Goal: Navigation & Orientation: Understand site structure

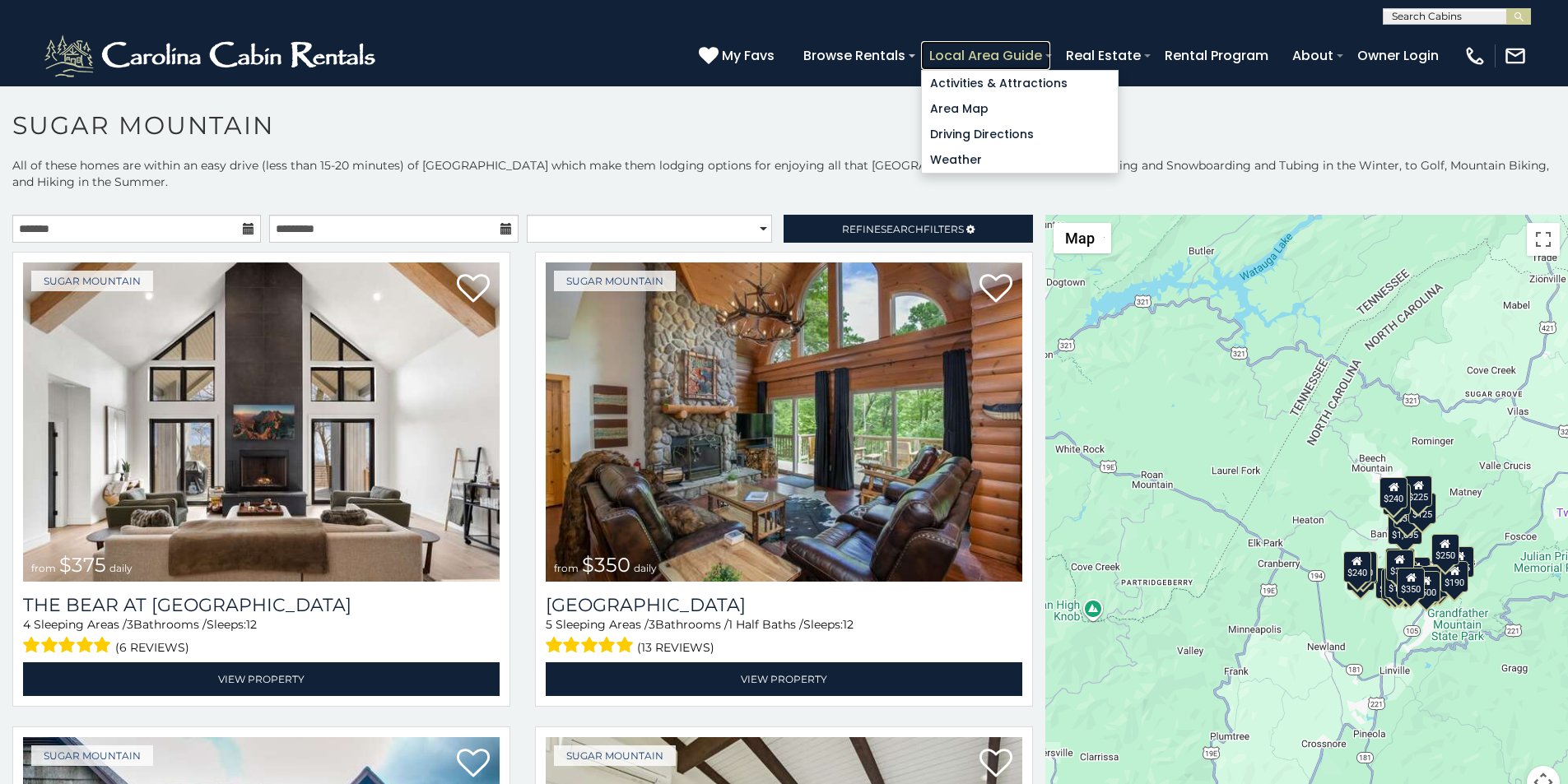
click at [1050, 49] on link "Local Area Guide" at bounding box center [985, 55] width 129 height 28
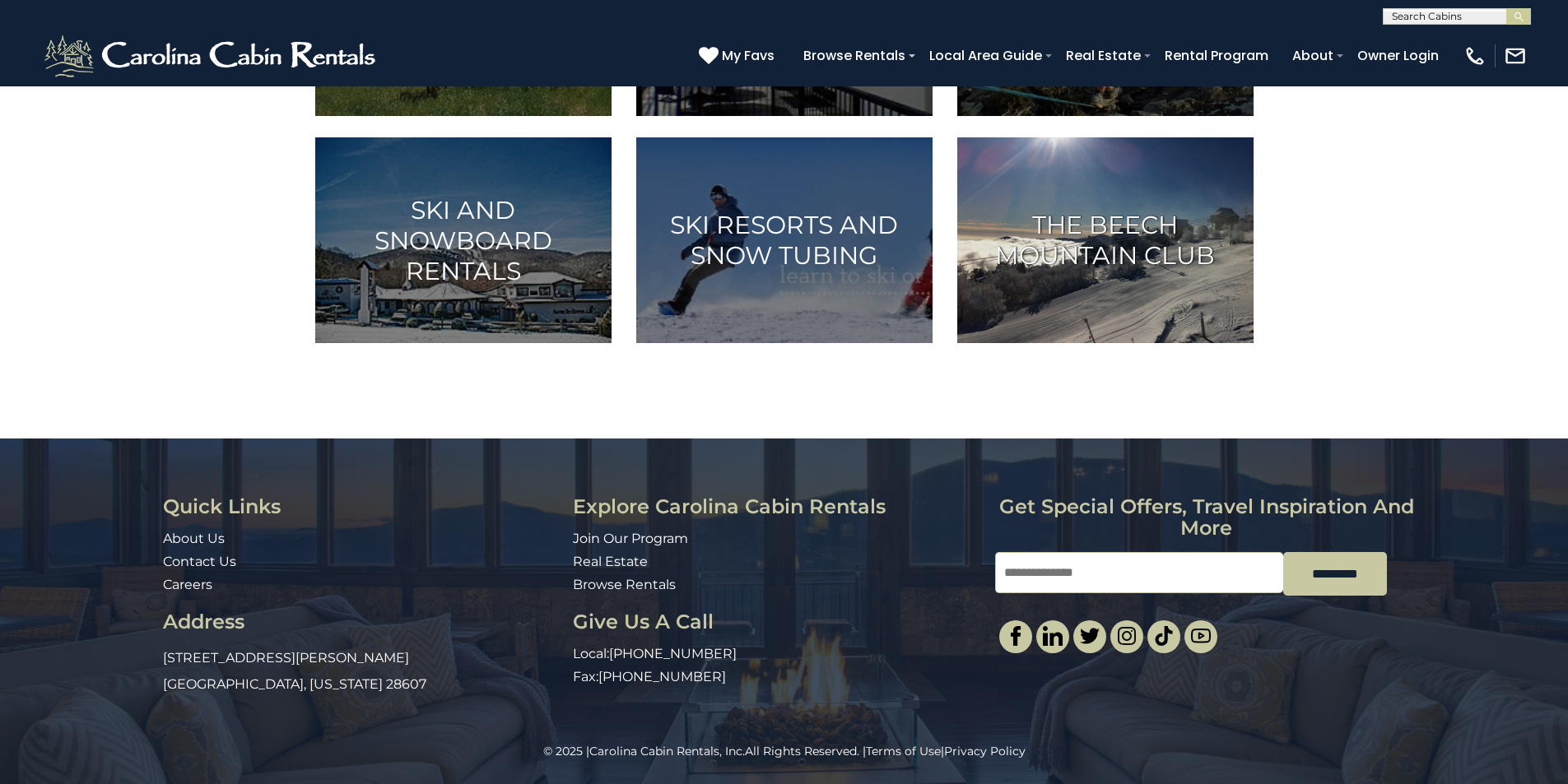
scroll to position [1057, 0]
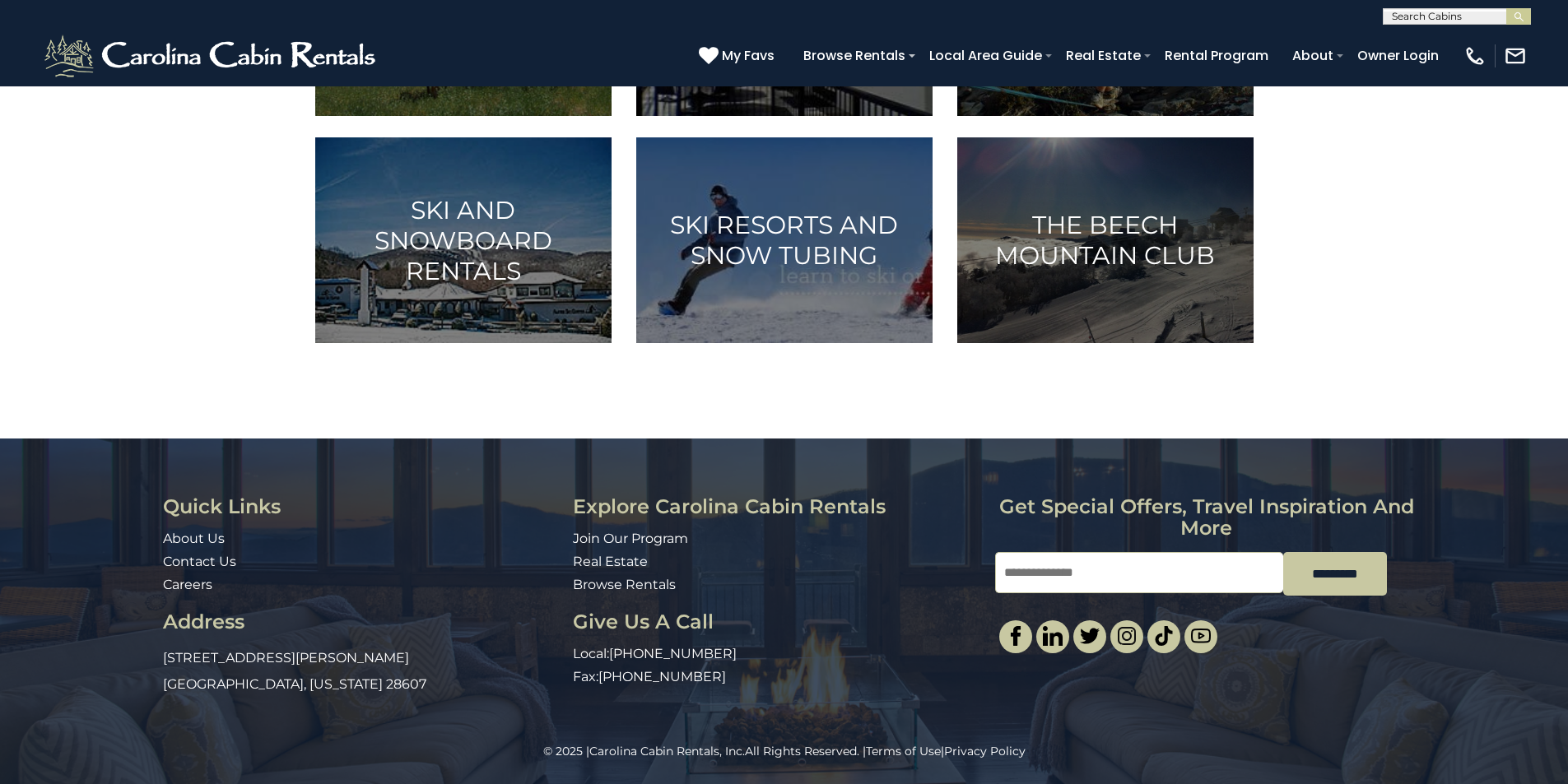
click at [1023, 781] on div "© 2025 | Carolina Cabin Rentals, Inc. All Rights Reserved. | Terms of Use | Pri…" at bounding box center [784, 763] width 1568 height 41
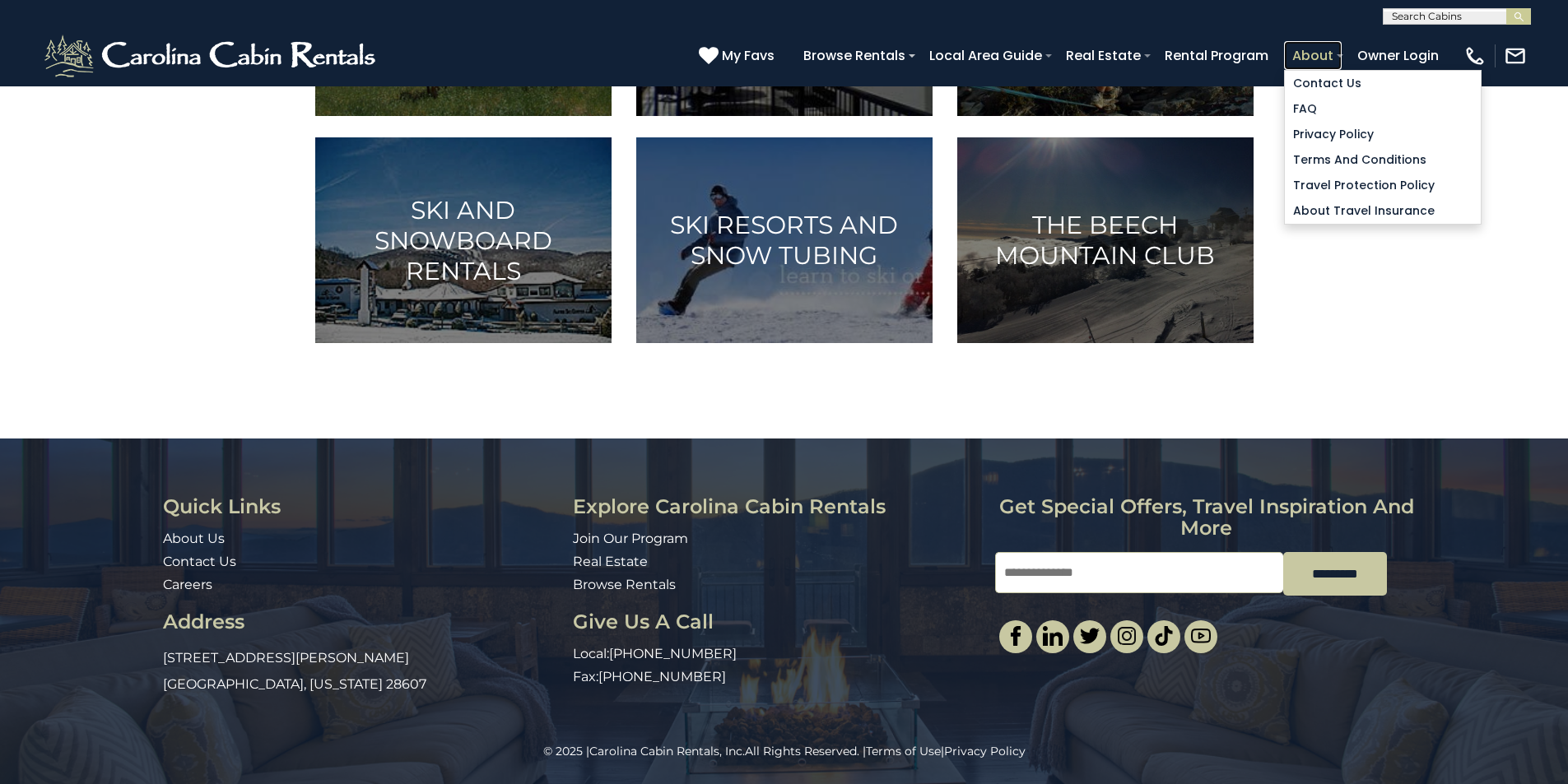
click at [1342, 47] on link "About" at bounding box center [1312, 55] width 58 height 28
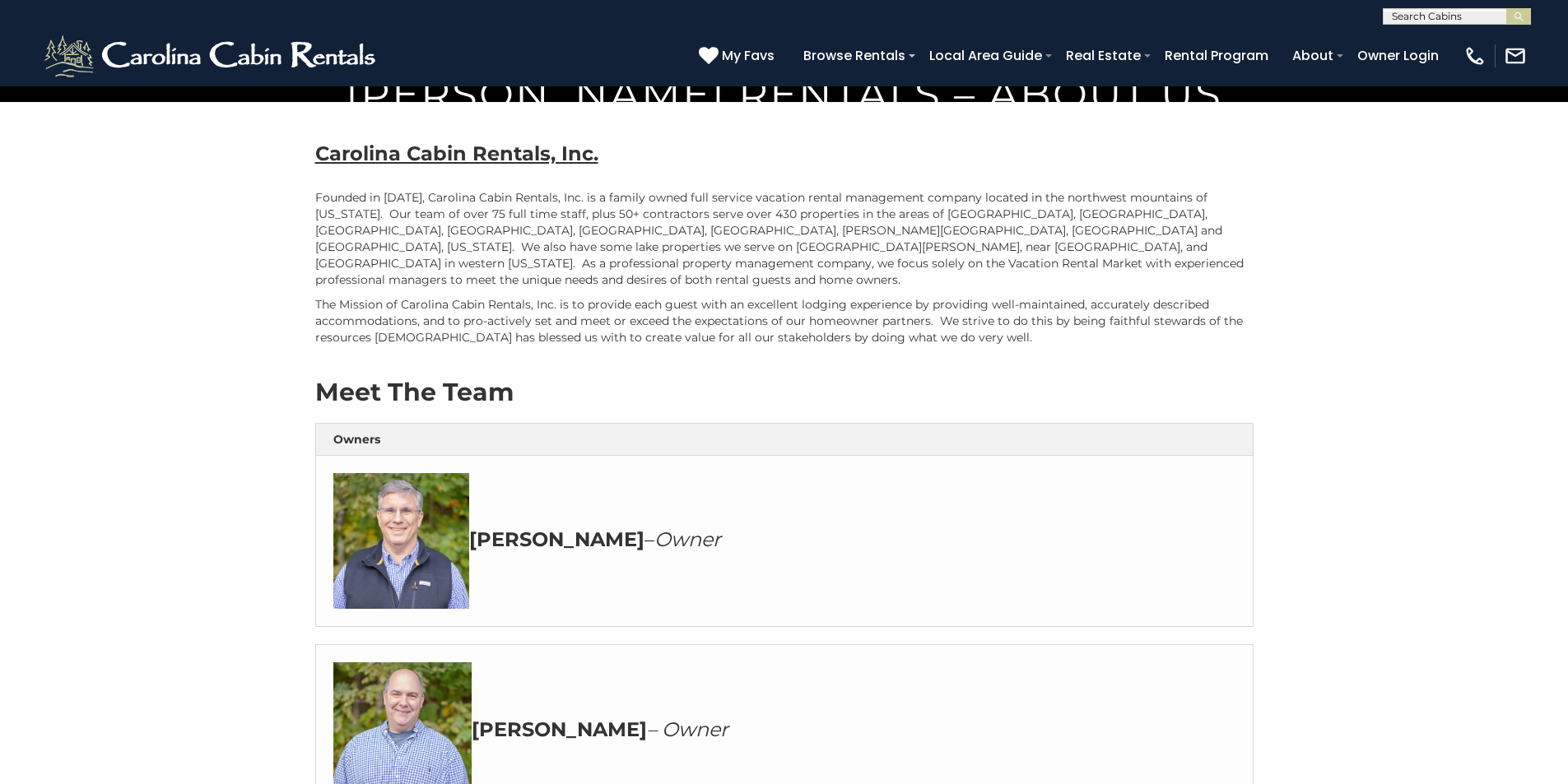
scroll to position [685, 0]
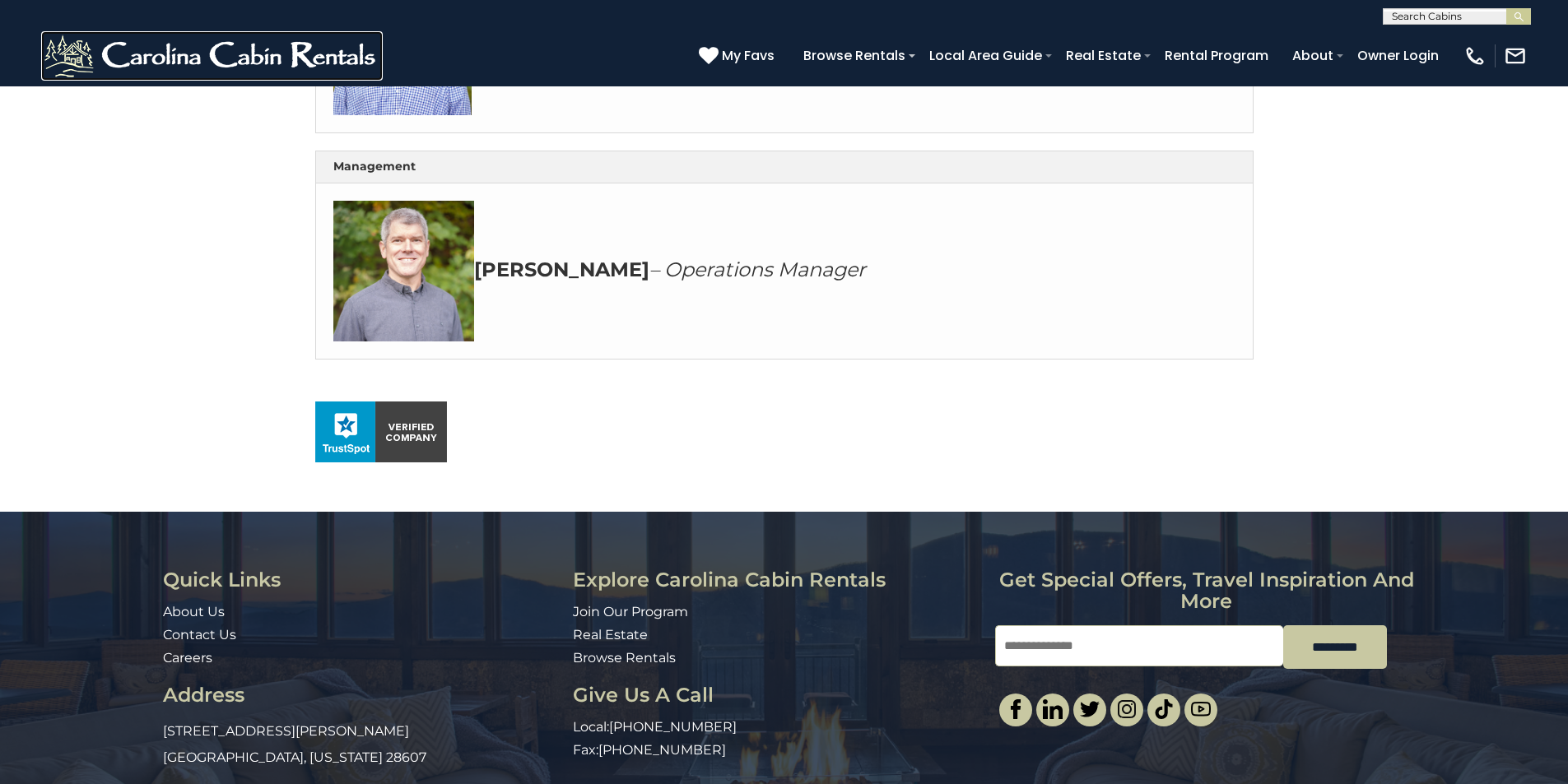
click at [62, 54] on img at bounding box center [212, 55] width 342 height 49
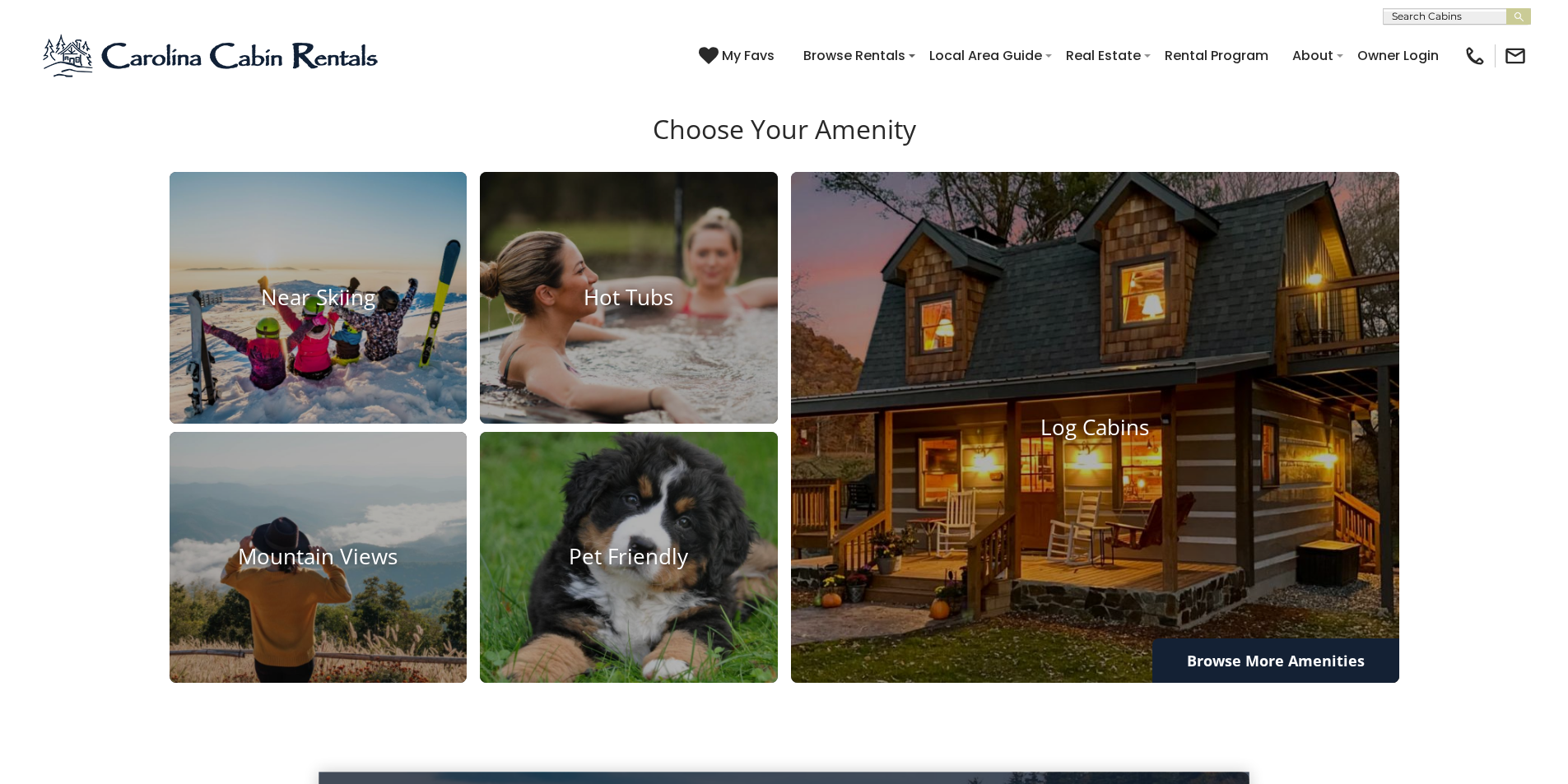
scroll to position [2055, 0]
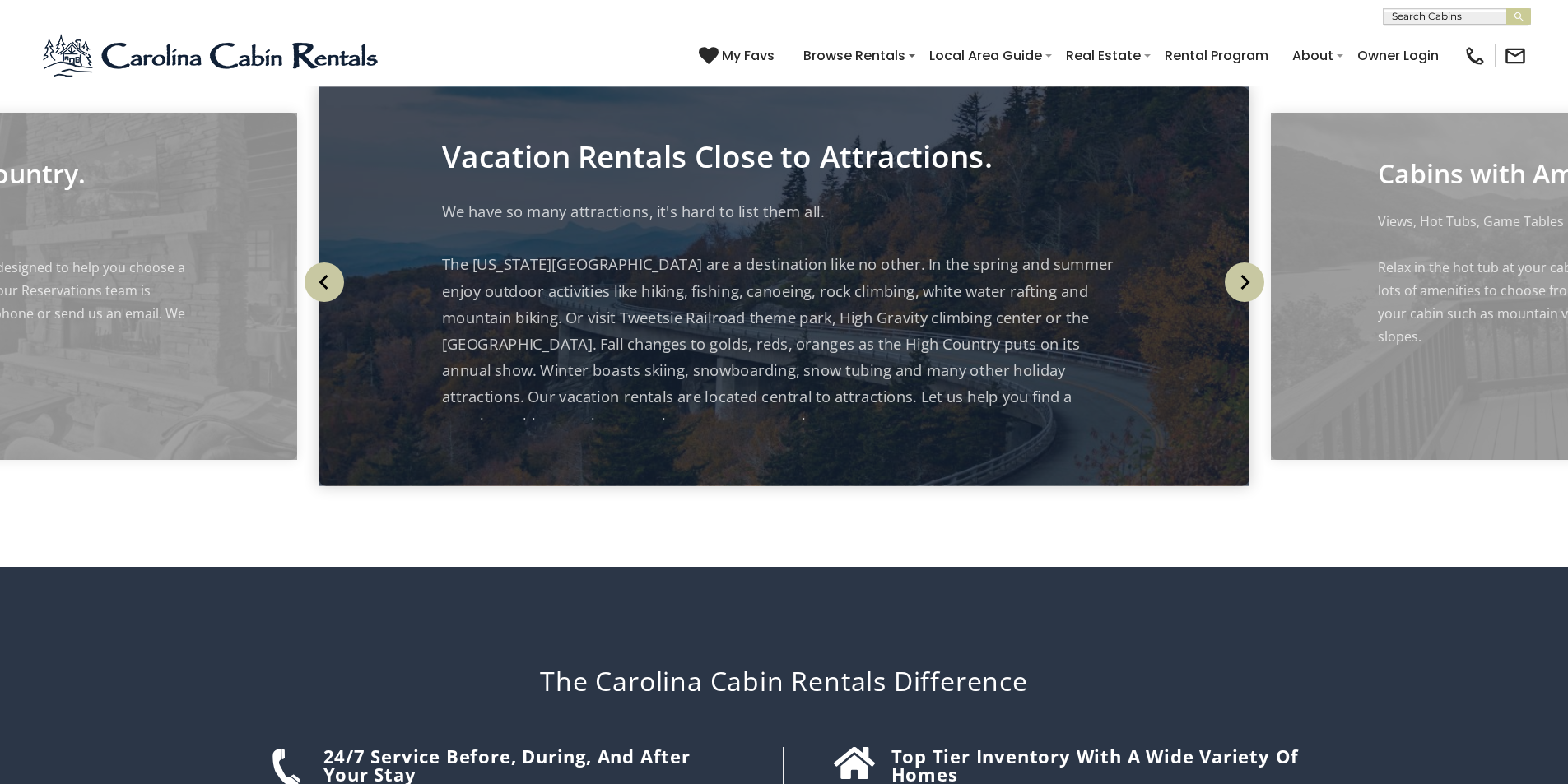
click at [471, 747] on article "24/7 Service before, during, and after your stay" at bounding box center [532, 769] width 418 height 45
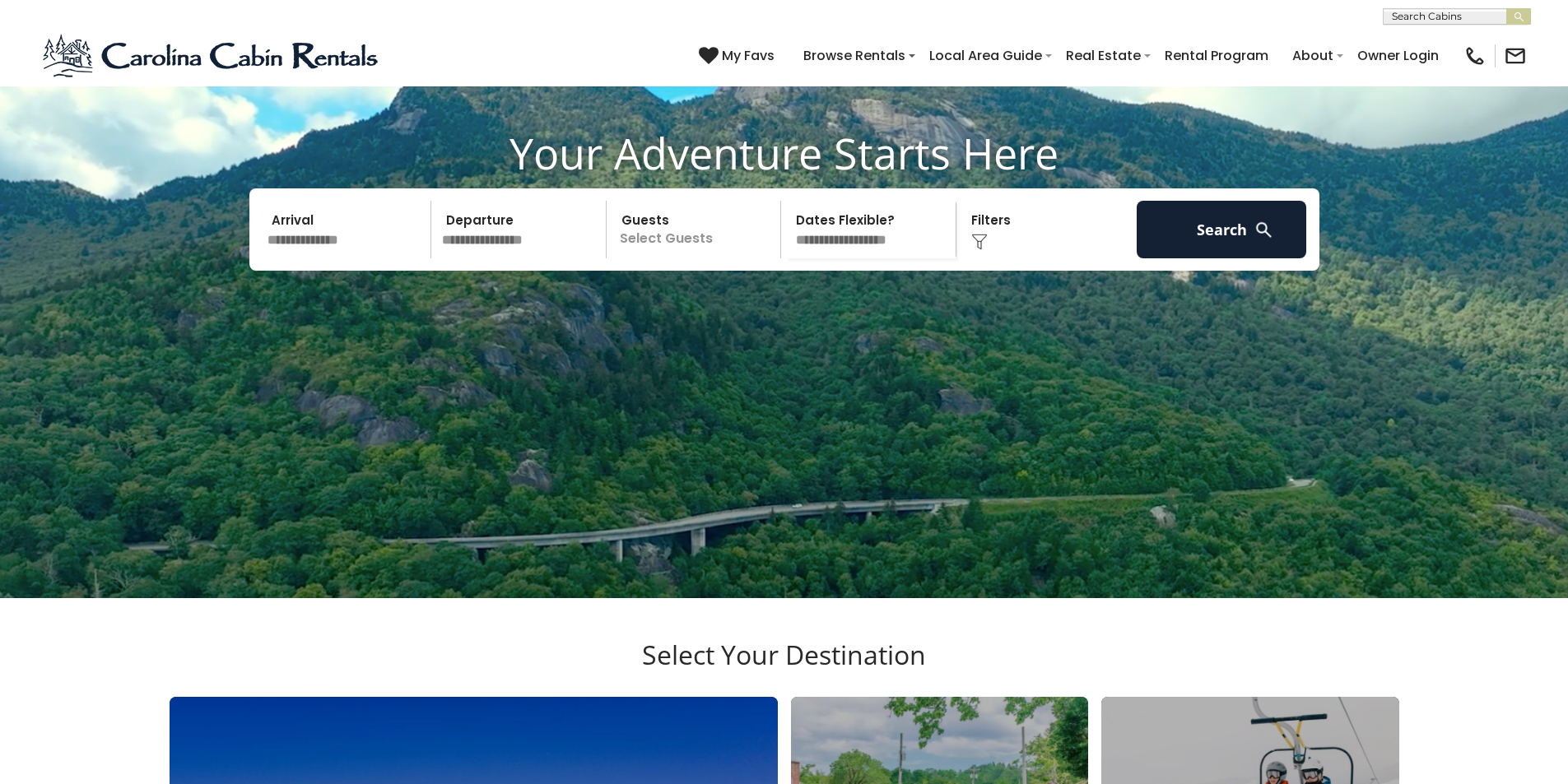
scroll to position [137, 0]
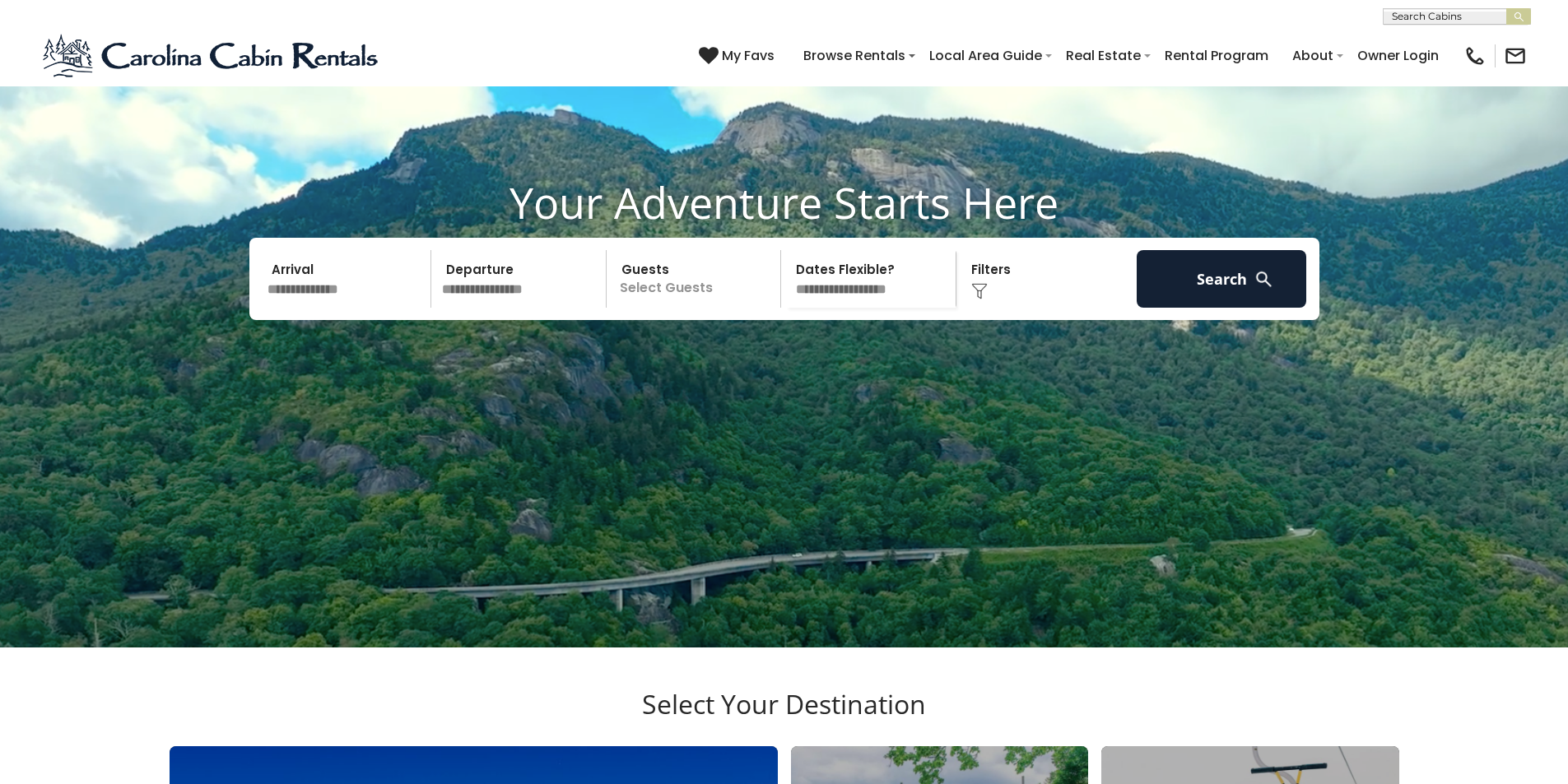
click at [803, 15] on div "**********" at bounding box center [784, 12] width 1568 height 25
click at [798, 56] on div "(828) 295-6000 My Favs Browse Rentals Local Area Guide Activities & Attractions…" at bounding box center [784, 56] width 1568 height 62
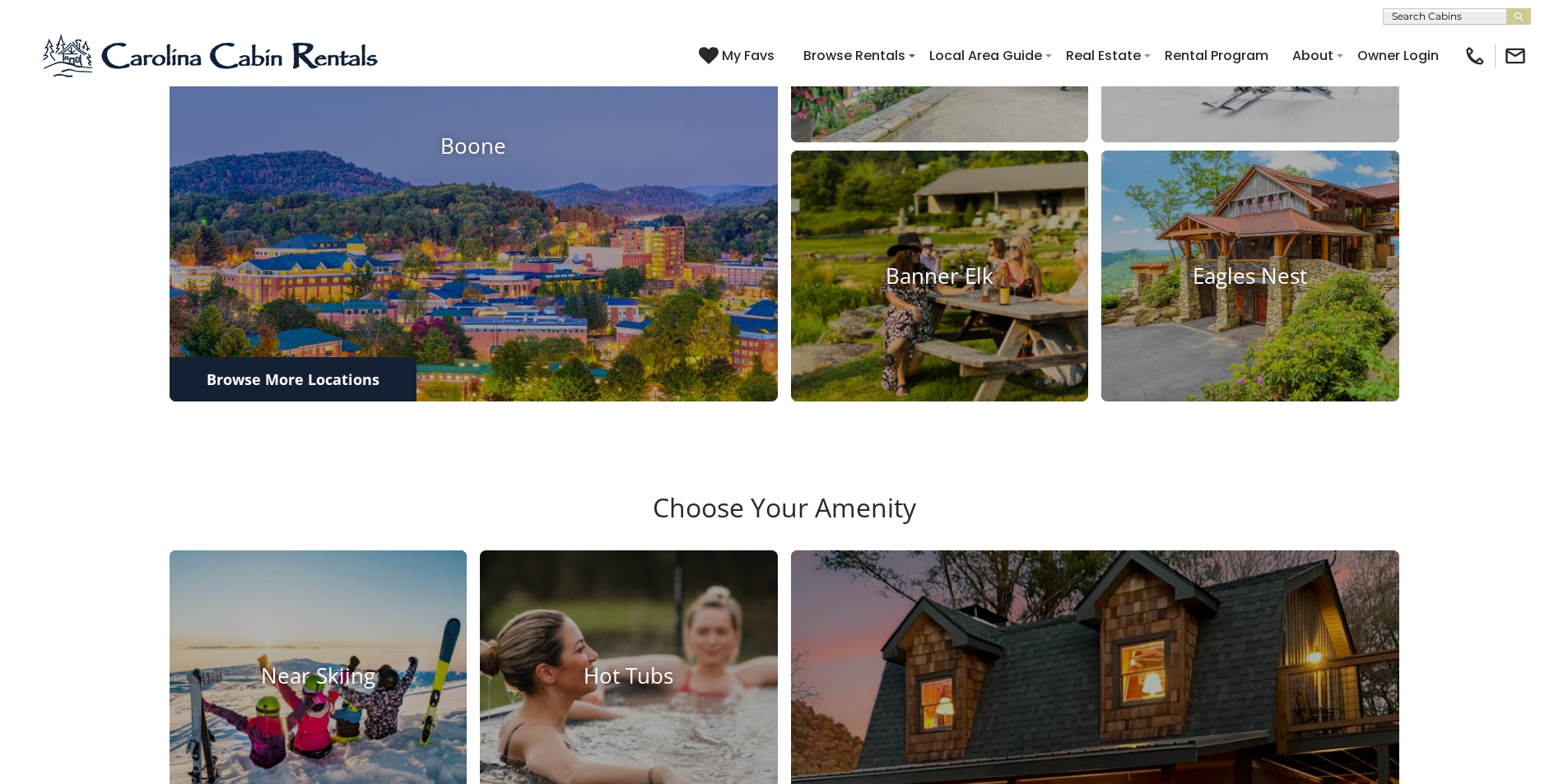
scroll to position [993, 0]
